Goal: Task Accomplishment & Management: Manage account settings

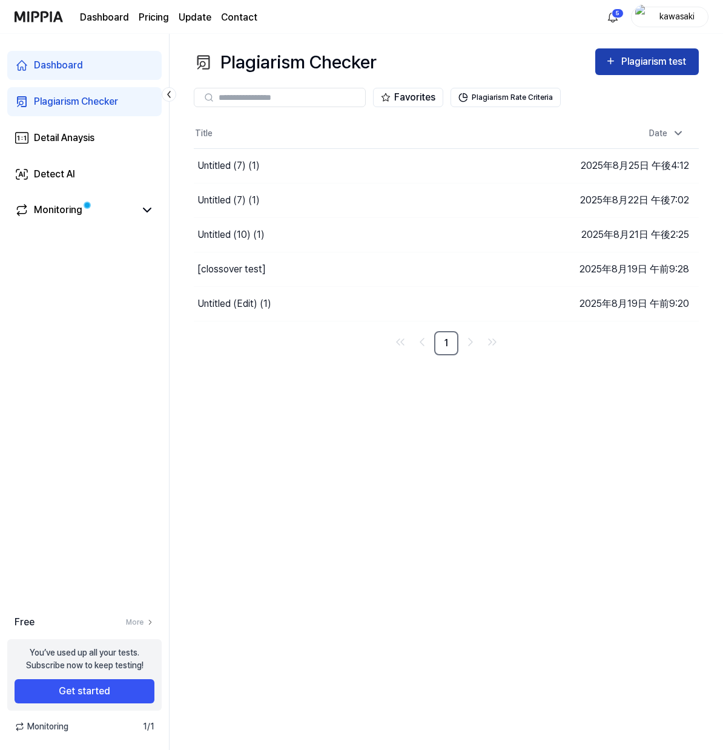
click at [655, 64] on div "Plagiarism test" at bounding box center [655, 62] width 68 height 16
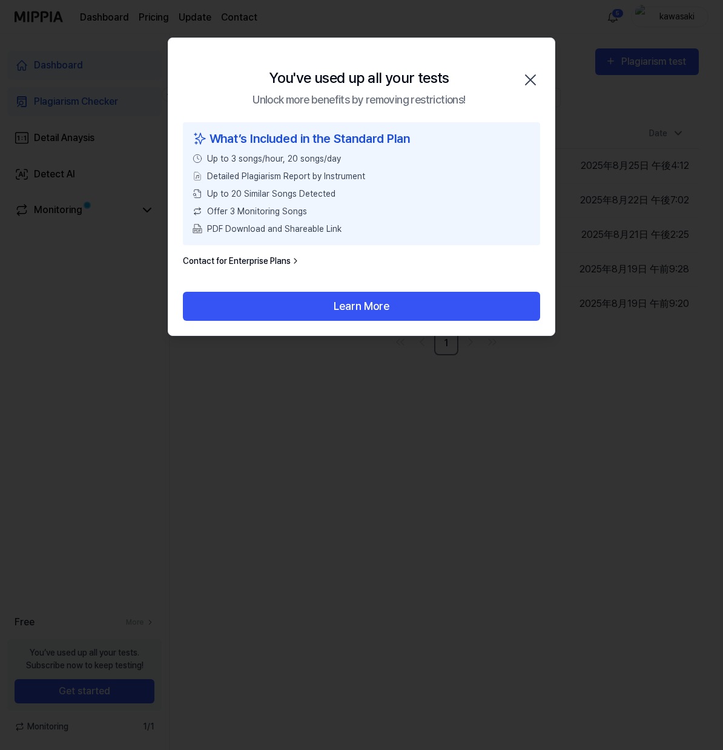
click at [340, 404] on div at bounding box center [361, 375] width 723 height 750
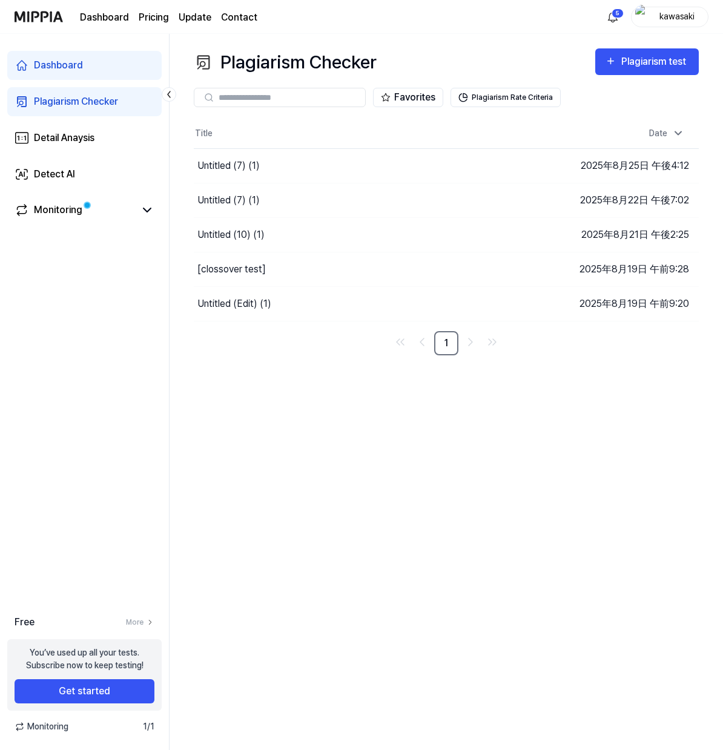
click at [68, 97] on div "Plagiarism Checker" at bounding box center [76, 101] width 84 height 15
click at [632, 67] on div "Plagiarism test" at bounding box center [655, 62] width 68 height 16
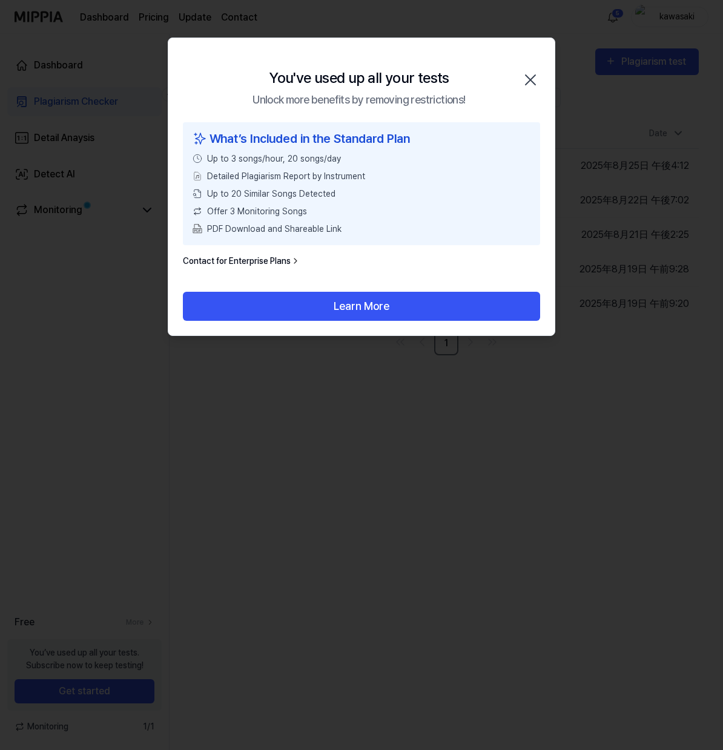
drag, startPoint x: 532, startPoint y: 78, endPoint x: 495, endPoint y: 88, distance: 38.3
click at [532, 78] on icon "button" at bounding box center [530, 80] width 10 height 10
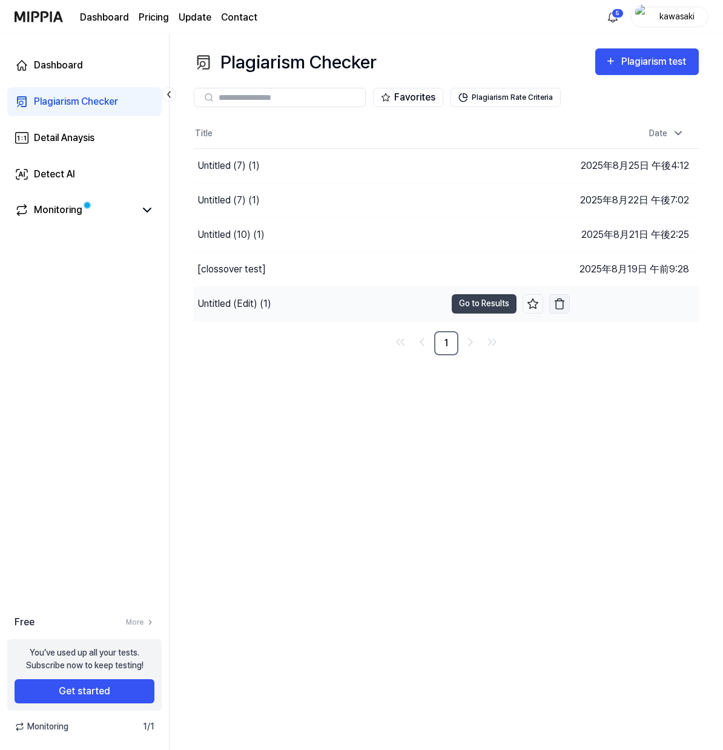
click at [558, 304] on img "button" at bounding box center [559, 304] width 12 height 12
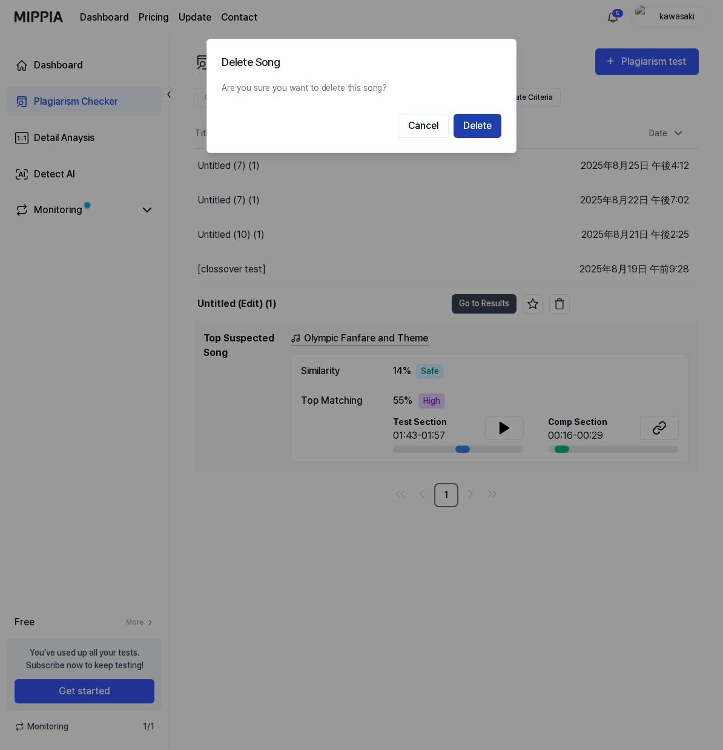
click at [478, 126] on button "Delete" at bounding box center [477, 126] width 48 height 24
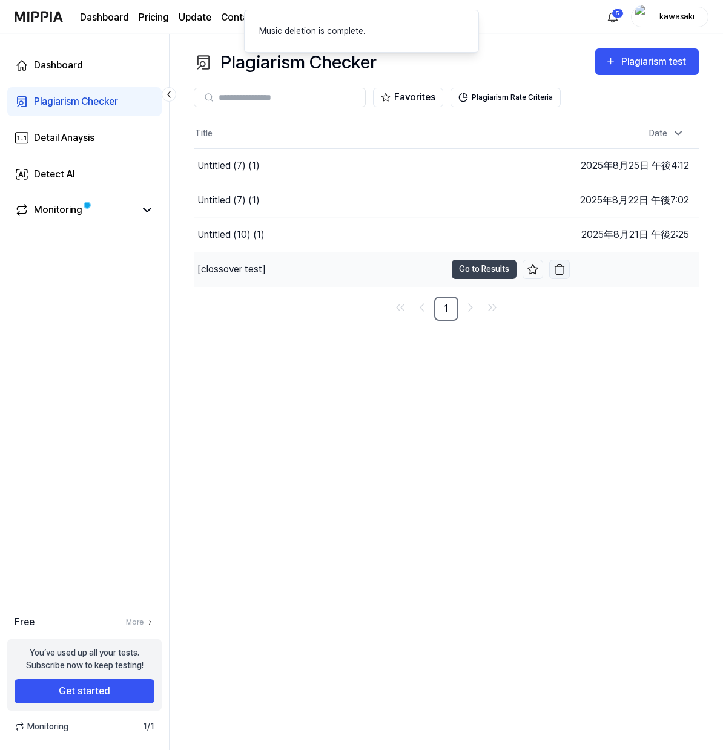
click at [559, 269] on img "button" at bounding box center [559, 269] width 12 height 12
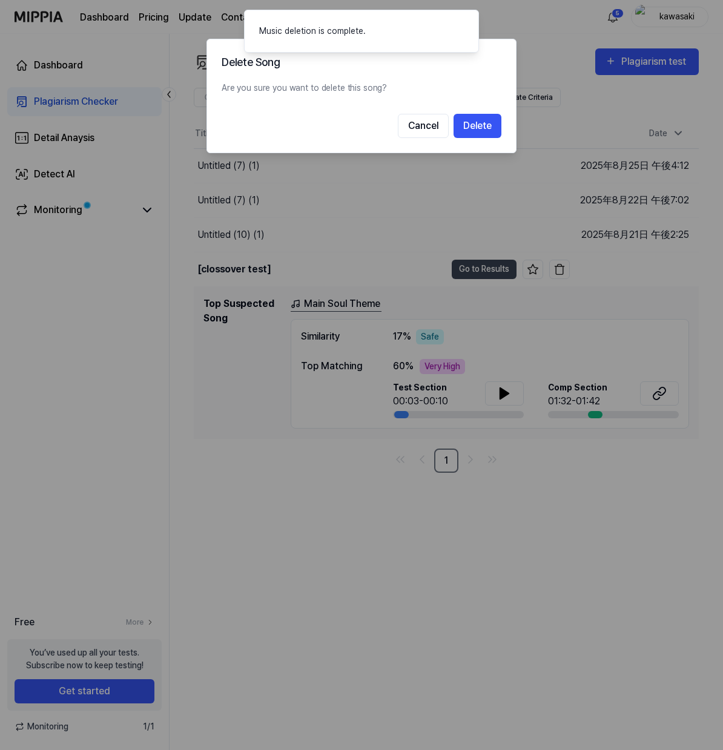
drag, startPoint x: 489, startPoint y: 127, endPoint x: 480, endPoint y: 127, distance: 8.5
click at [488, 127] on button "Delete" at bounding box center [477, 126] width 48 height 24
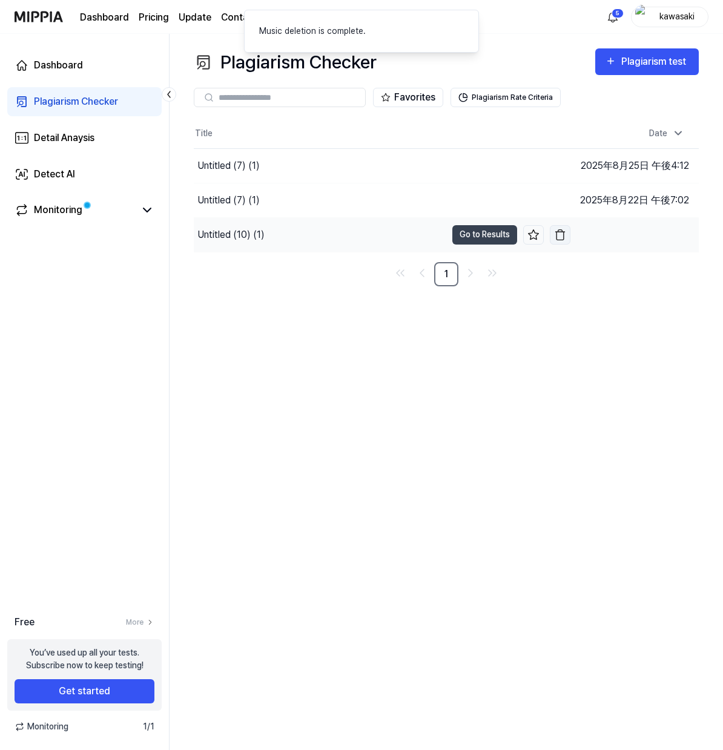
click at [557, 235] on img "button" at bounding box center [560, 235] width 12 height 12
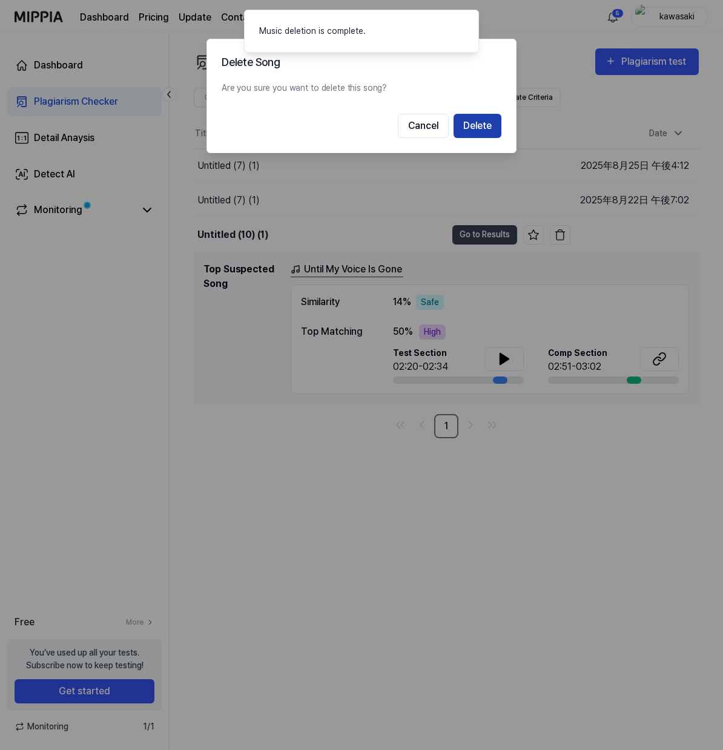
click at [472, 126] on button "Delete" at bounding box center [477, 126] width 48 height 24
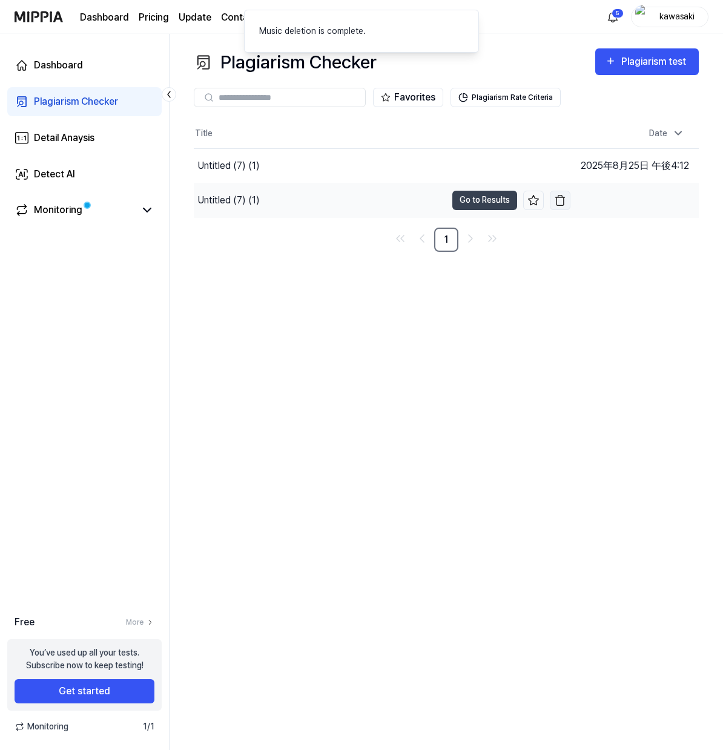
click at [557, 201] on img "button" at bounding box center [560, 200] width 12 height 12
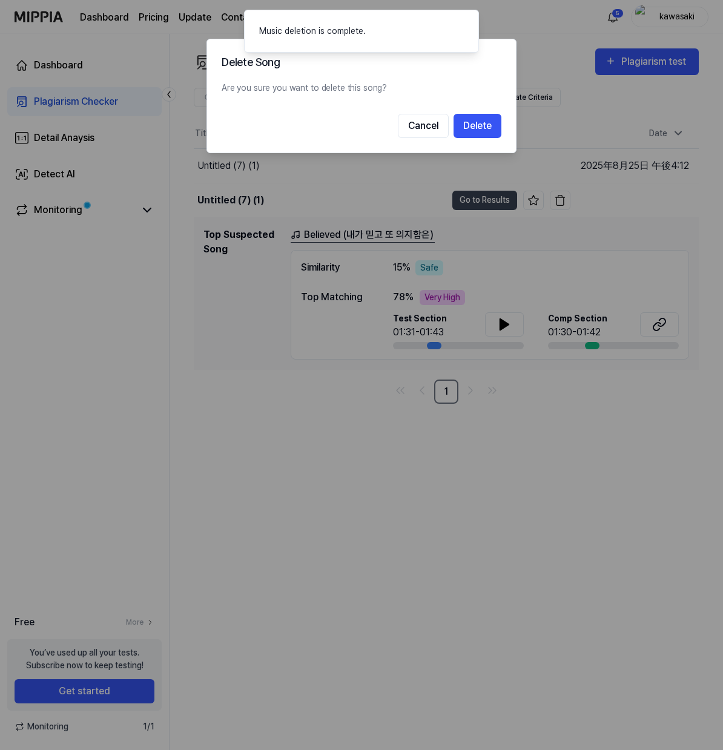
click at [471, 128] on button "Delete" at bounding box center [477, 126] width 48 height 24
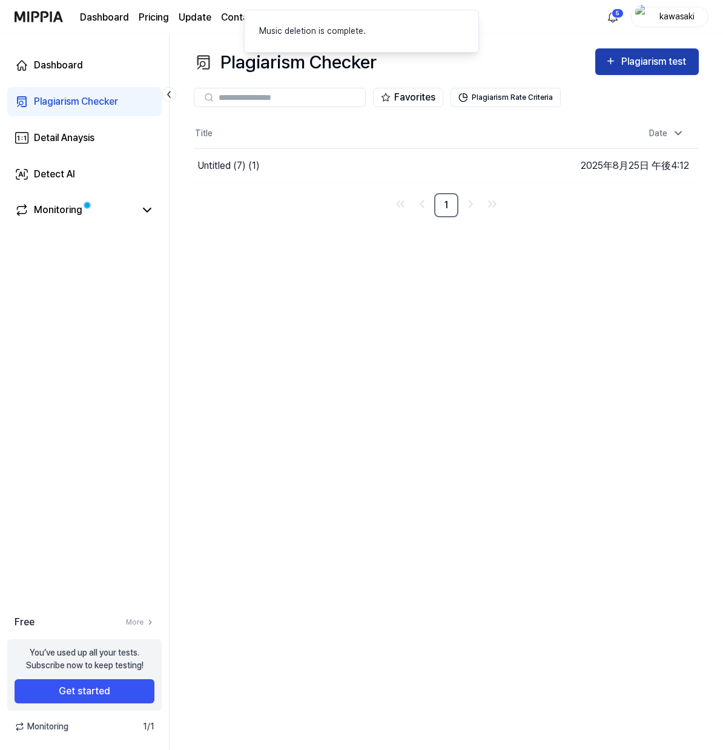
click at [638, 50] on button "Plagiarism test" at bounding box center [646, 61] width 103 height 27
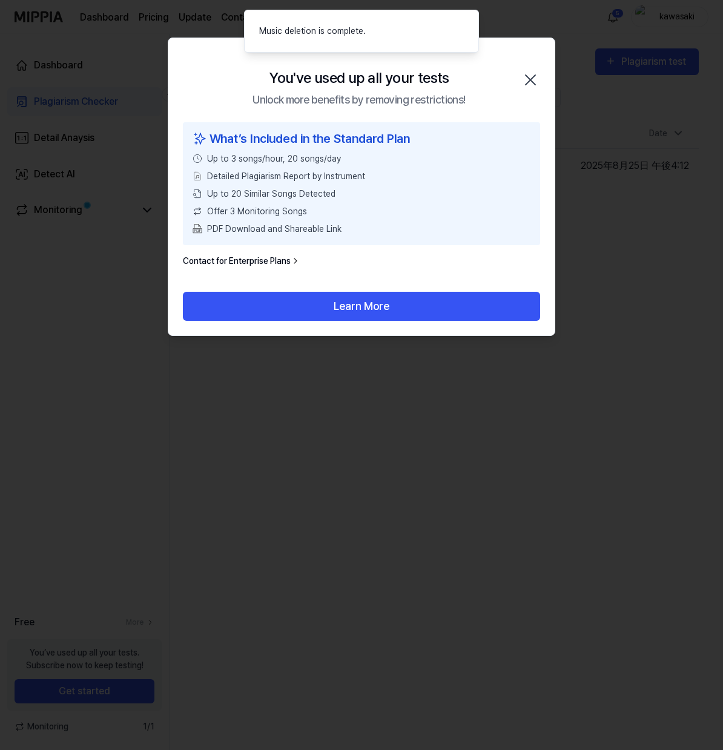
click at [533, 77] on icon "button" at bounding box center [530, 80] width 10 height 10
